Goal: Check status: Check status

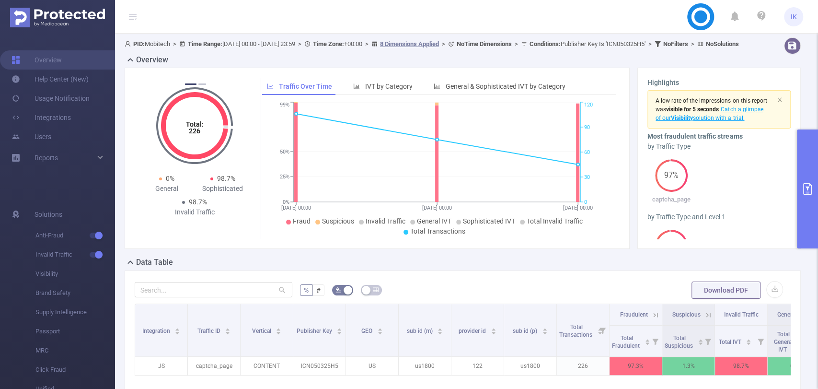
scroll to position [94, 0]
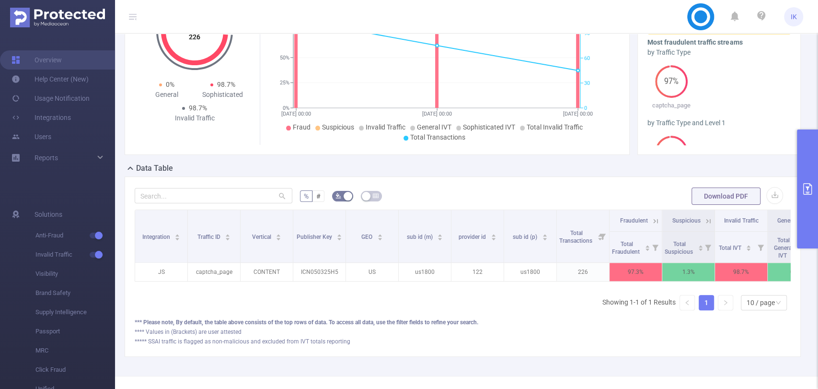
click at [657, 223] on icon at bounding box center [656, 221] width 4 height 4
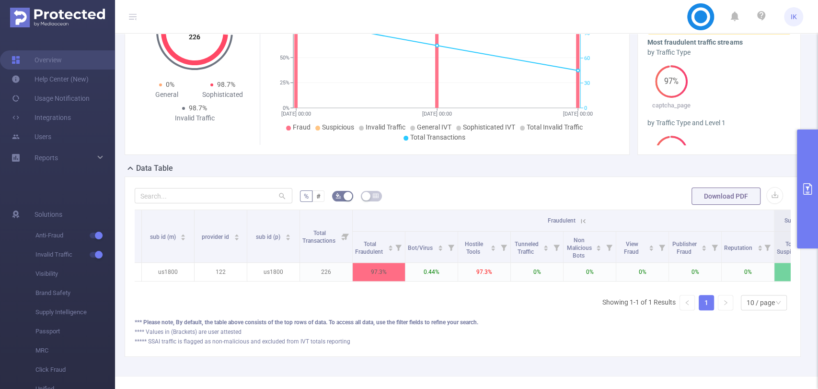
scroll to position [0, 250]
click at [419, 318] on div "Integration Traffic ID Vertical Publisher Key GEO sub id (m) provider id sub id…" at bounding box center [463, 263] width 656 height 108
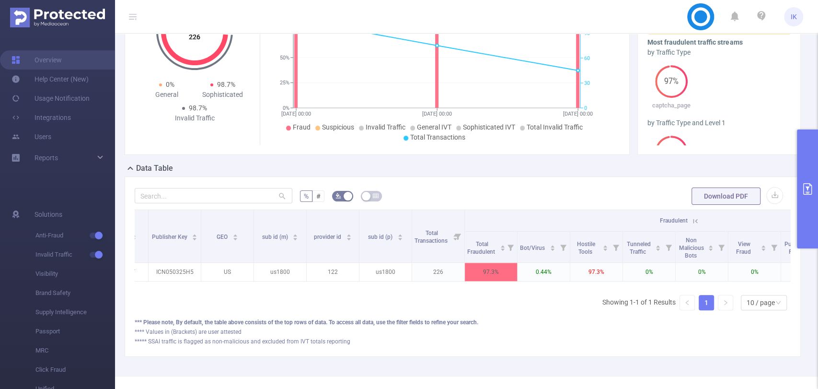
scroll to position [0, 146]
click at [509, 336] on div "**** Values in (Brackets) are user attested" at bounding box center [463, 331] width 656 height 9
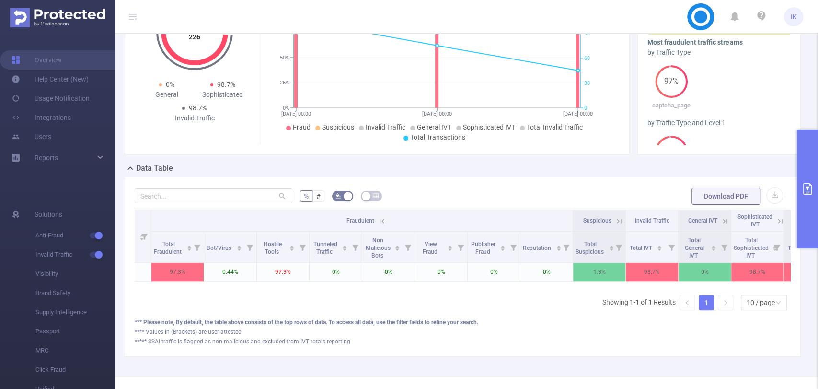
scroll to position [0, 476]
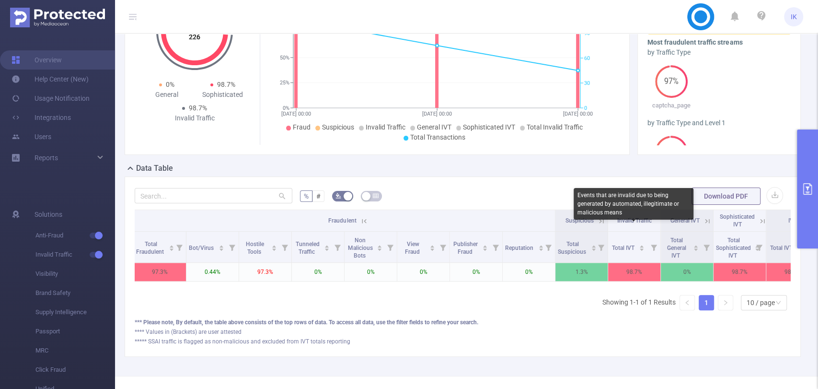
click at [646, 224] on span "Invalid Traffic" at bounding box center [634, 220] width 35 height 7
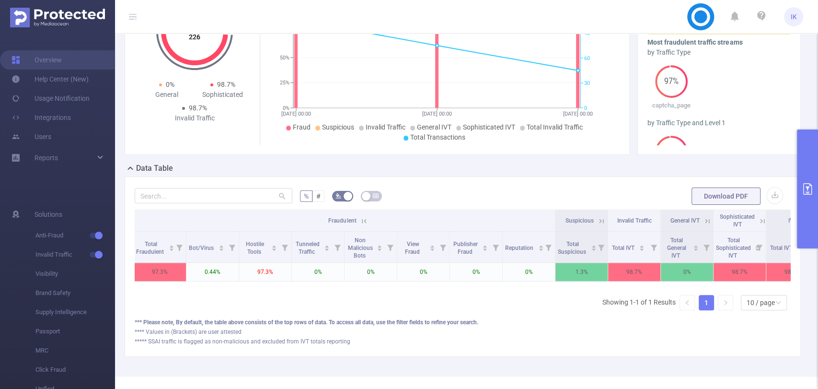
click at [761, 225] on icon at bounding box center [762, 221] width 9 height 9
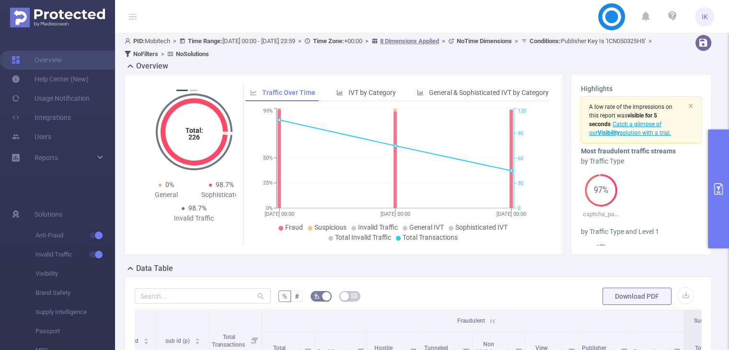
scroll to position [0, 347]
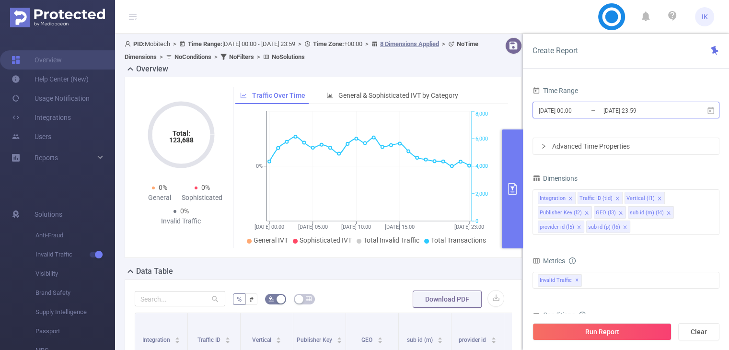
click at [602, 112] on span "[DATE] 00:00 _ [DATE] 23:59" at bounding box center [625, 110] width 187 height 17
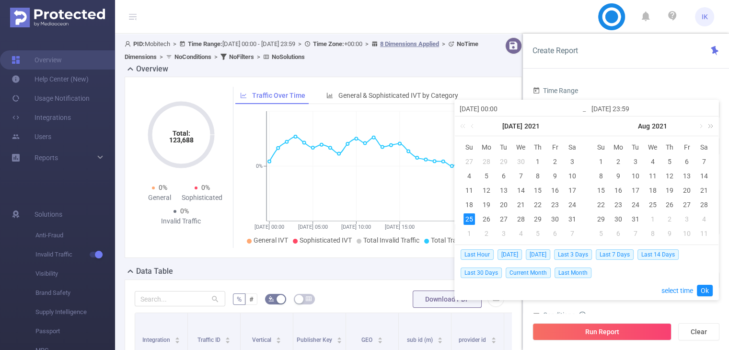
click at [709, 127] on link at bounding box center [708, 125] width 12 height 19
click at [710, 127] on link at bounding box center [708, 125] width 12 height 19
click at [714, 127] on link at bounding box center [708, 125] width 12 height 19
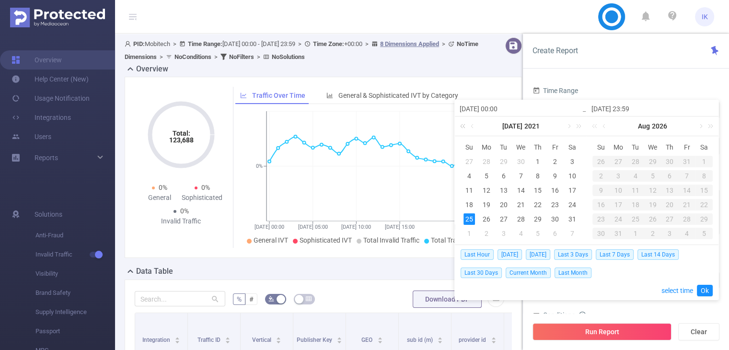
click at [460, 126] on link at bounding box center [464, 125] width 12 height 19
click at [583, 126] on div "[DATE]" at bounding box center [521, 125] width 132 height 19
click at [582, 126] on link at bounding box center [577, 125] width 12 height 19
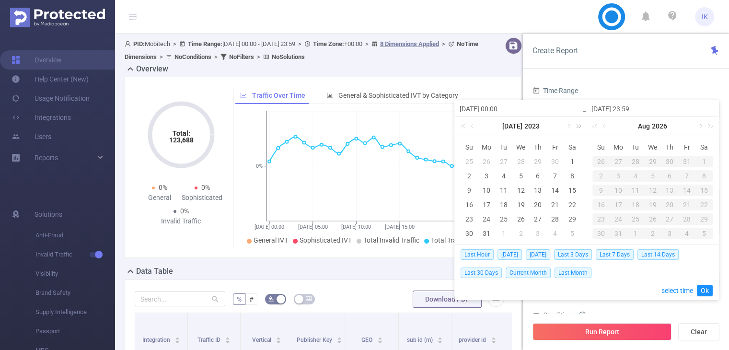
click at [582, 126] on link at bounding box center [577, 125] width 12 height 19
click at [571, 125] on link at bounding box center [577, 125] width 12 height 19
click at [473, 127] on link at bounding box center [473, 125] width 9 height 19
click at [466, 128] on link at bounding box center [464, 125] width 12 height 19
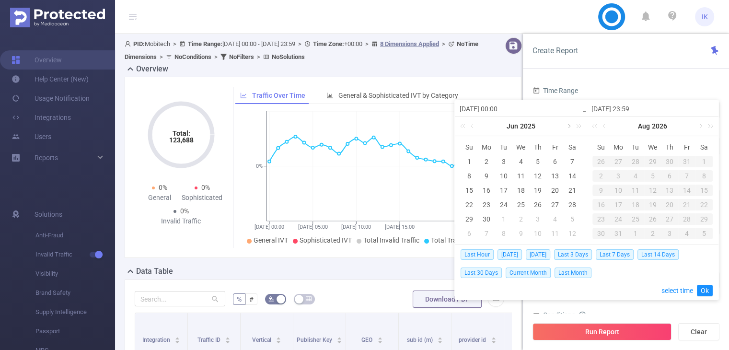
click at [570, 127] on link at bounding box center [568, 125] width 9 height 19
click at [565, 130] on link at bounding box center [568, 125] width 9 height 19
click at [467, 174] on div "7" at bounding box center [469, 176] width 12 height 12
click at [533, 174] on div "11" at bounding box center [538, 176] width 12 height 12
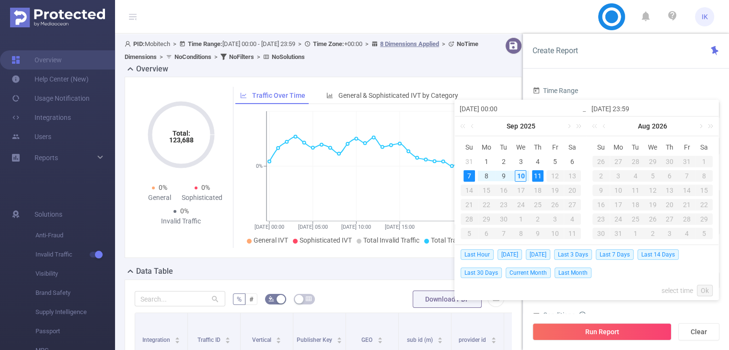
type input "[DATE] 00:00"
type input "[DATE] 15:00"
type input "[DATE] 00:00"
type input "[DATE] 15:00"
click at [703, 290] on link "Ok" at bounding box center [705, 291] width 16 height 12
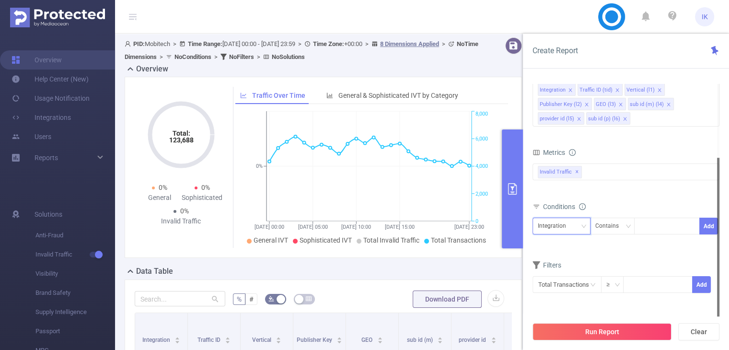
click at [569, 231] on div "Integration" at bounding box center [555, 226] width 35 height 16
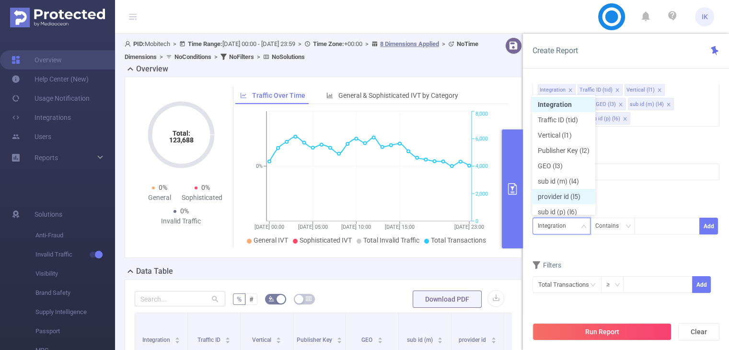
scroll to position [5, 0]
click at [578, 148] on li "Publisher Key (l2)" at bounding box center [563, 145] width 63 height 15
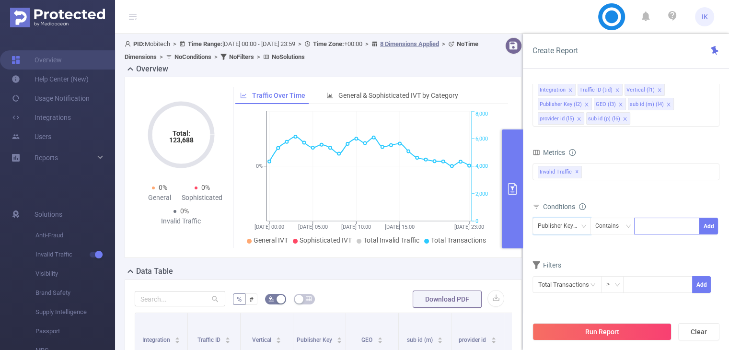
click at [651, 225] on div at bounding box center [666, 226] width 55 height 16
paste input "LNV2201MG"
type input "LNV2201MG"
click at [655, 245] on li "LNV2201MG" at bounding box center [667, 244] width 66 height 15
click at [711, 229] on button "Add" at bounding box center [708, 226] width 19 height 17
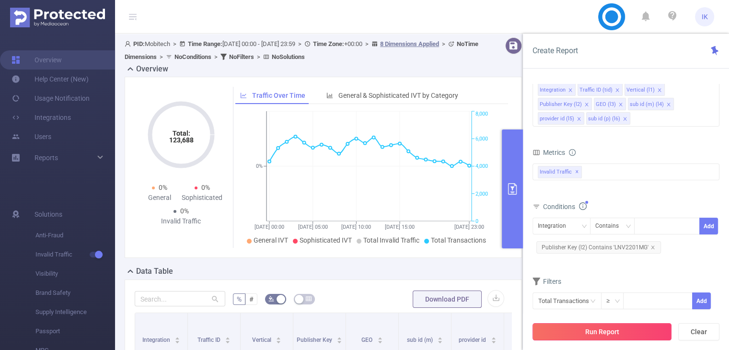
click at [606, 332] on button "Run Report" at bounding box center [601, 331] width 139 height 17
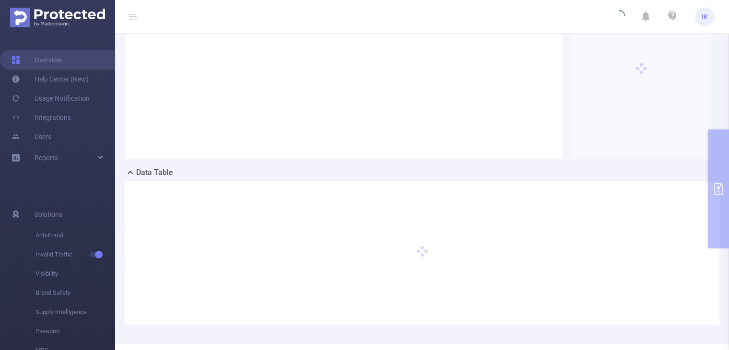
scroll to position [132, 0]
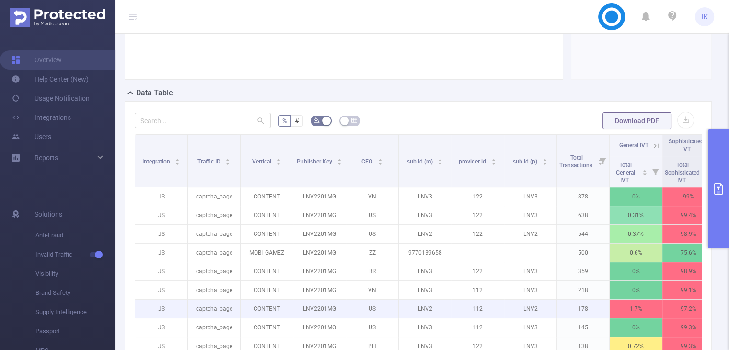
scroll to position [324, 0]
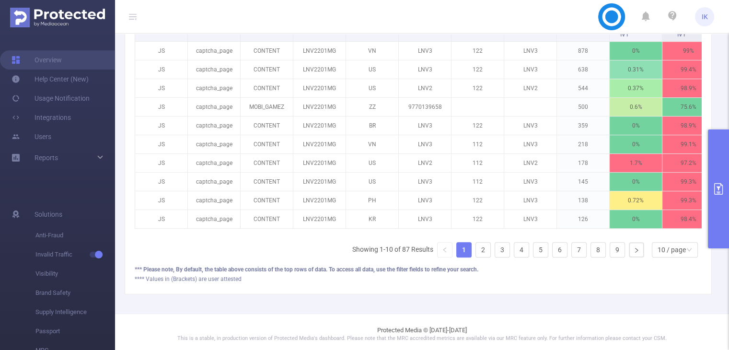
click at [649, 263] on div "Integration Traffic ID Vertical Publisher Key GEO sub id (m) provider id sub id…" at bounding box center [418, 126] width 567 height 276
click at [657, 255] on div "10 / page" at bounding box center [671, 249] width 28 height 14
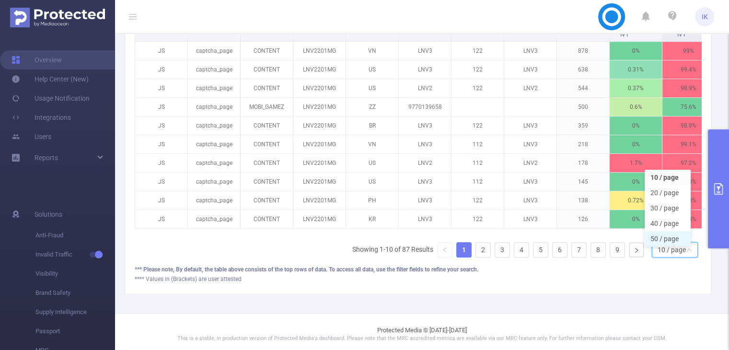
click at [655, 236] on li "50 / page" at bounding box center [668, 238] width 46 height 15
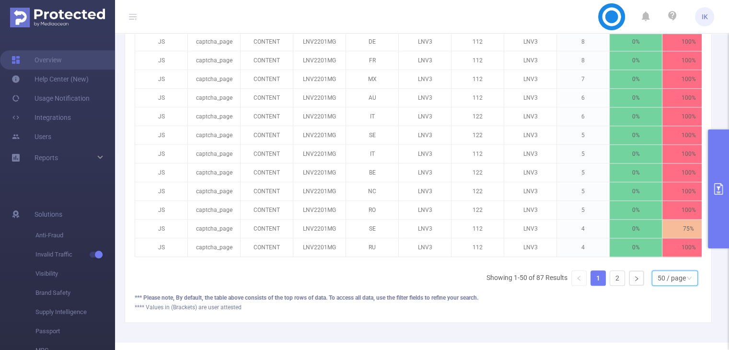
scroll to position [1077, 0]
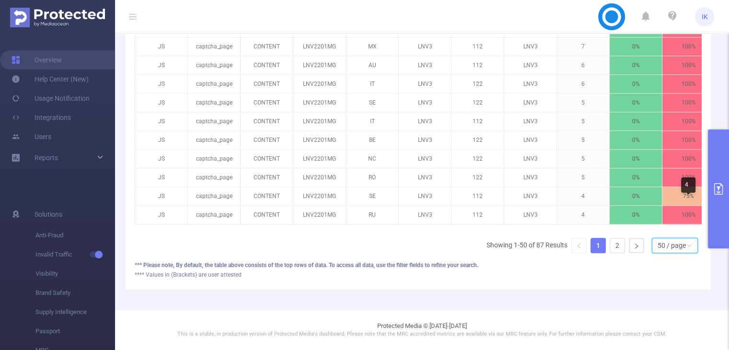
click at [722, 191] on icon "primary" at bounding box center [718, 189] width 9 height 12
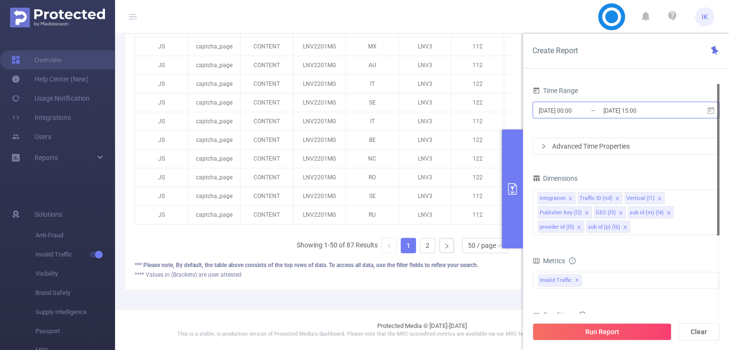
click at [613, 110] on input "[DATE] 15:00" at bounding box center [641, 110] width 78 height 13
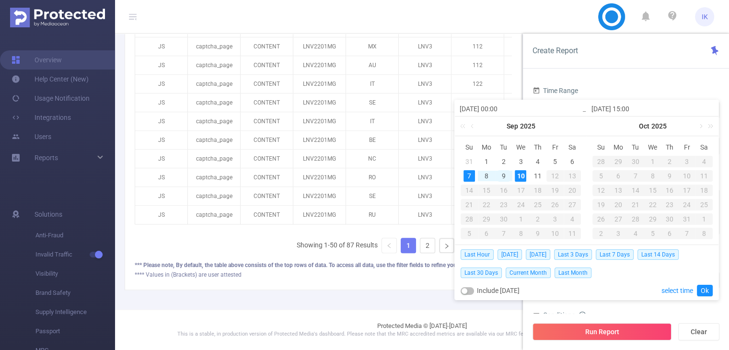
click at [501, 173] on div "9" at bounding box center [504, 176] width 12 height 12
click at [526, 175] on div "10" at bounding box center [521, 176] width 12 height 12
type input "[DATE] 00:00"
click at [695, 286] on div "Last Hour [DATE] [DATE] Last 3 Days Last 7 Days Last 14 Days Last 30 Days Curre…" at bounding box center [586, 272] width 252 height 55
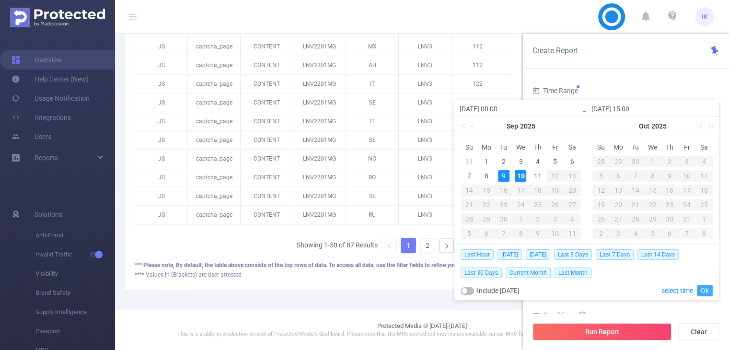
click at [700, 289] on link "Ok" at bounding box center [705, 291] width 16 height 12
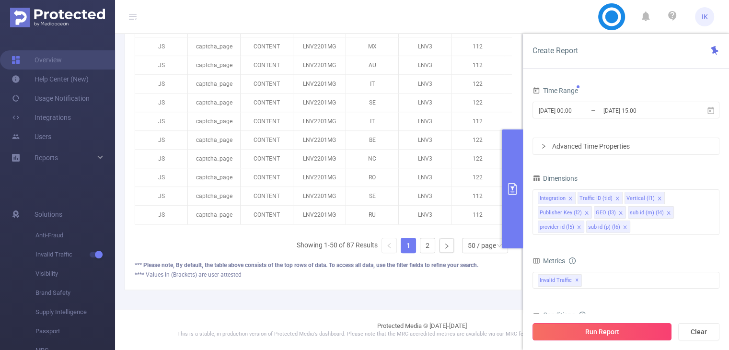
click at [644, 330] on button "Run Report" at bounding box center [601, 331] width 139 height 17
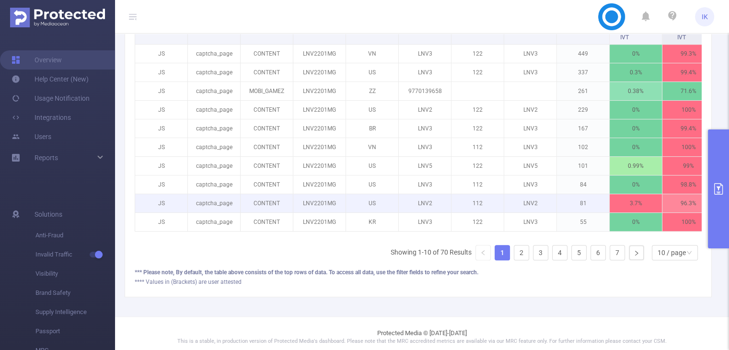
scroll to position [324, 0]
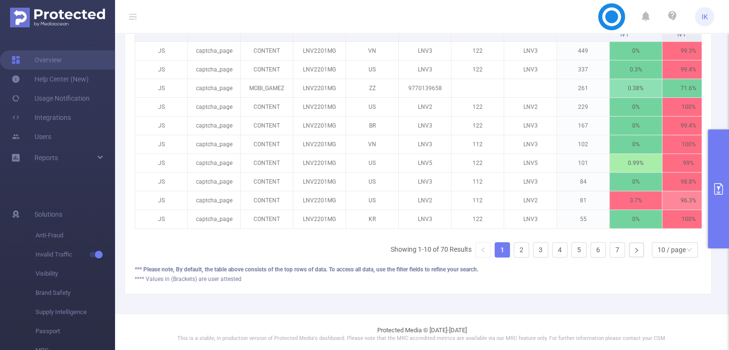
drag, startPoint x: 498, startPoint y: 240, endPoint x: 530, endPoint y: 238, distance: 32.6
click at [530, 238] on div "Integration Traffic ID Vertical Publisher Key GEO sub id (m) provider id sub id…" at bounding box center [418, 126] width 567 height 276
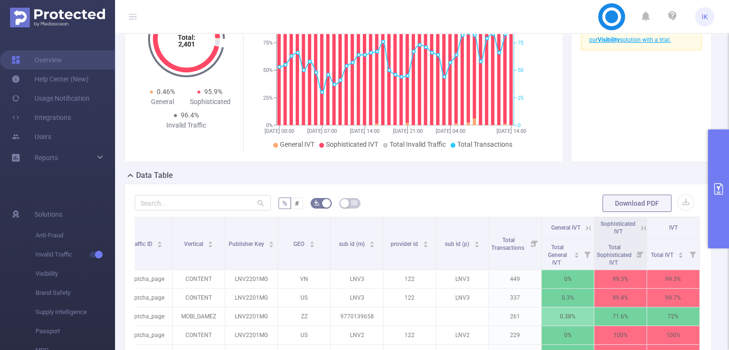
scroll to position [333, 0]
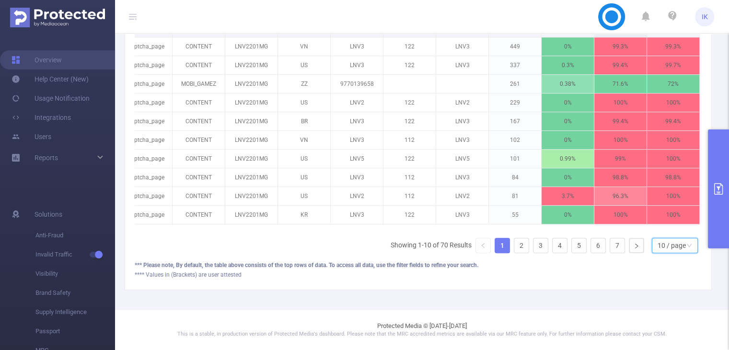
click at [652, 246] on div "10 / page" at bounding box center [675, 245] width 46 height 15
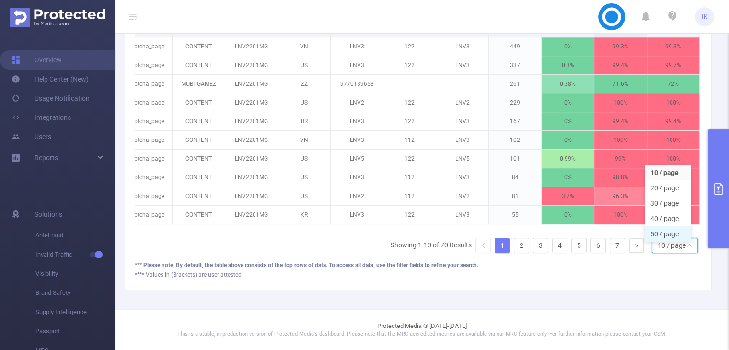
click at [660, 226] on li "50 / page" at bounding box center [668, 233] width 46 height 15
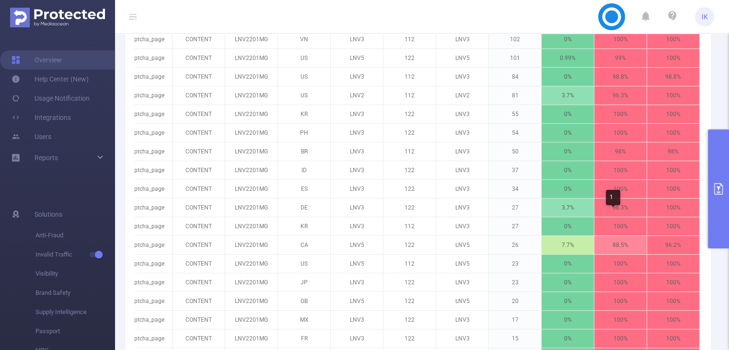
scroll to position [189, 0]
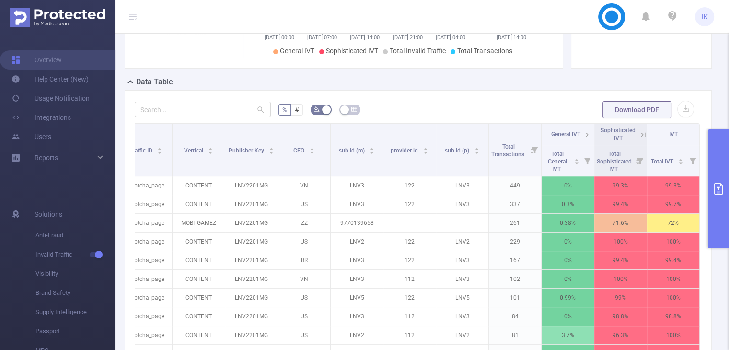
click at [727, 202] on button "primary" at bounding box center [718, 188] width 21 height 119
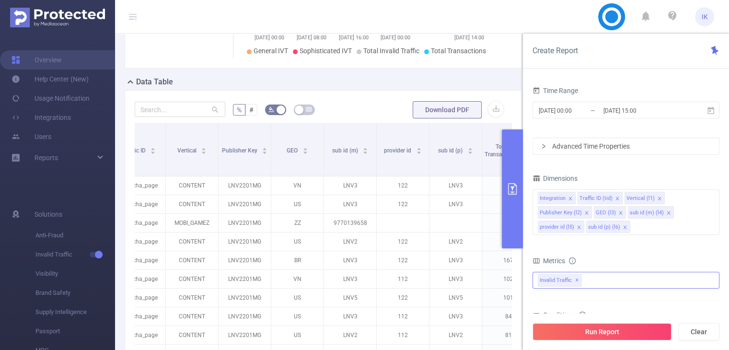
click at [608, 278] on div "Invalid Traffic ✕" at bounding box center [625, 280] width 187 height 17
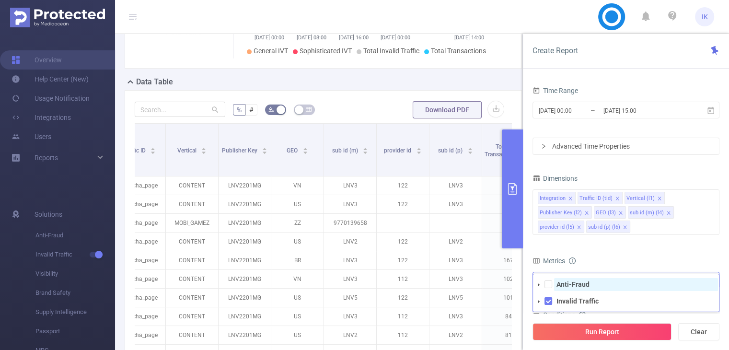
click at [582, 282] on strong "Anti-Fraud" at bounding box center [572, 284] width 33 height 8
click at [659, 263] on div "Metrics" at bounding box center [625, 262] width 187 height 16
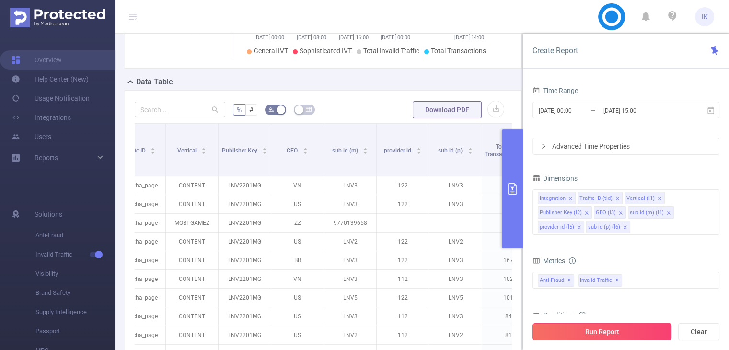
click at [653, 327] on button "Run Report" at bounding box center [601, 331] width 139 height 17
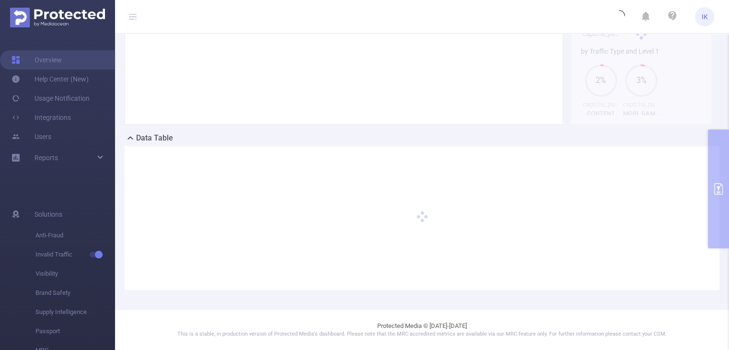
scroll to position [132, 0]
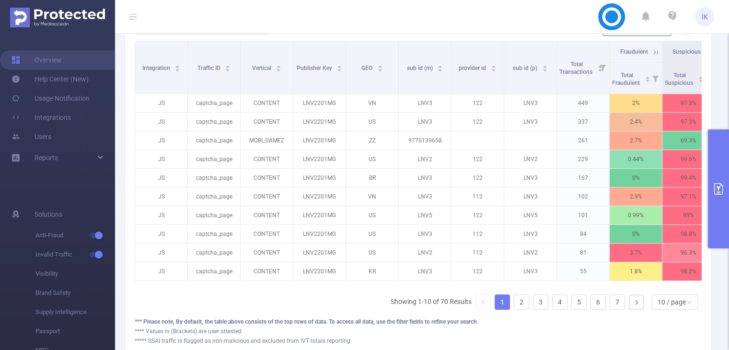
scroll to position [343, 0]
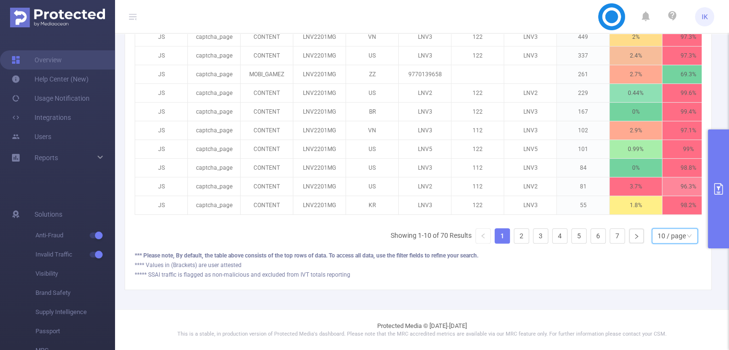
click at [675, 230] on div "10 / page" at bounding box center [671, 236] width 28 height 14
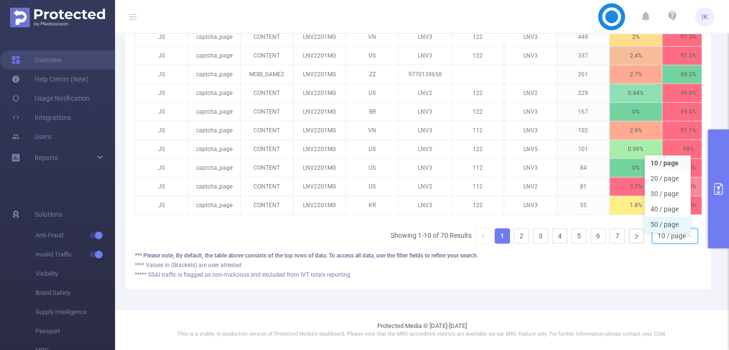
click at [673, 221] on li "50 / page" at bounding box center [668, 224] width 46 height 15
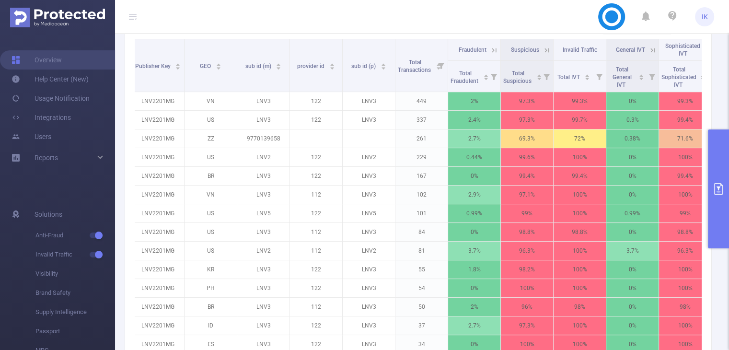
scroll to position [176, 0]
